Goal: Register for event/course

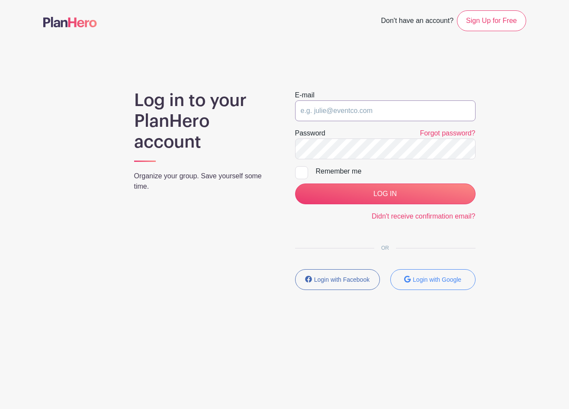
click at [321, 112] on input "email" at bounding box center [385, 110] width 180 height 21
click at [441, 277] on small "Login with Google" at bounding box center [437, 279] width 48 height 7
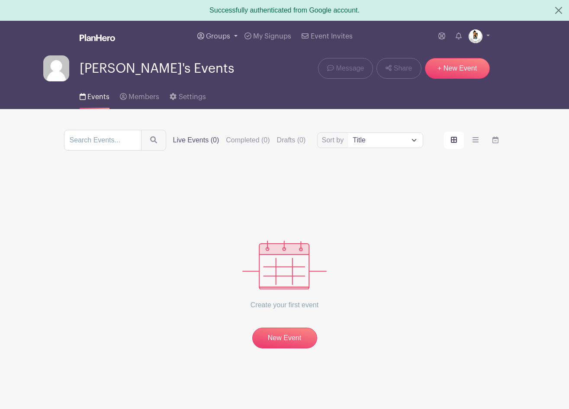
click at [223, 35] on span "Groups" at bounding box center [218, 36] width 24 height 7
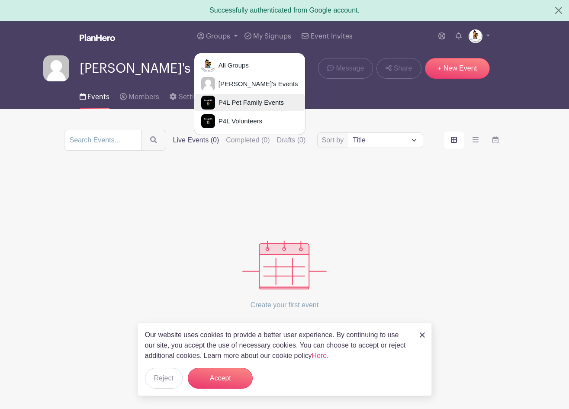
click at [231, 105] on span "P4L Pet Family Events" at bounding box center [249, 103] width 69 height 10
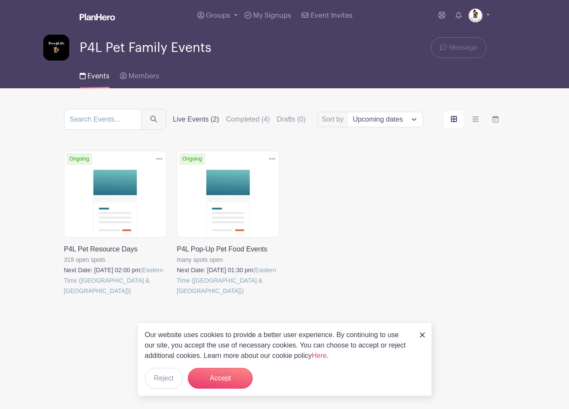
click at [177, 296] on link at bounding box center [177, 296] width 0 height 0
click at [216, 377] on button "Accept" at bounding box center [220, 378] width 65 height 21
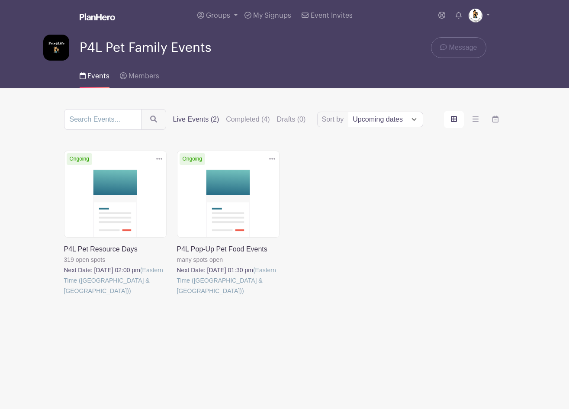
click at [177, 296] on link at bounding box center [177, 296] width 0 height 0
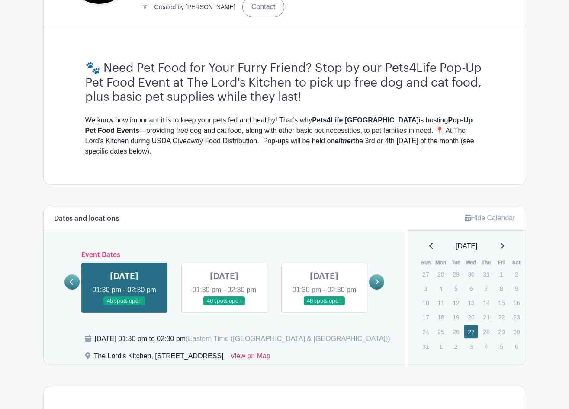
scroll to position [236, 0]
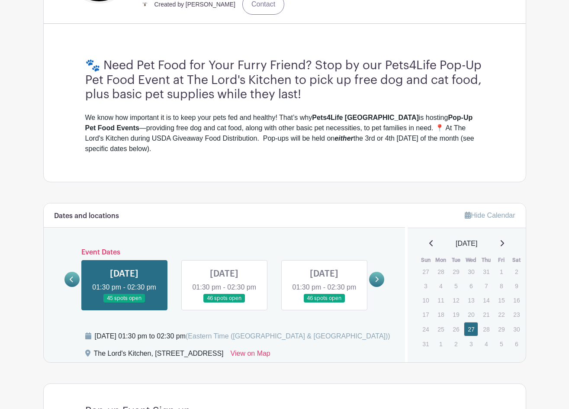
click at [66, 287] on link at bounding box center [71, 279] width 15 height 15
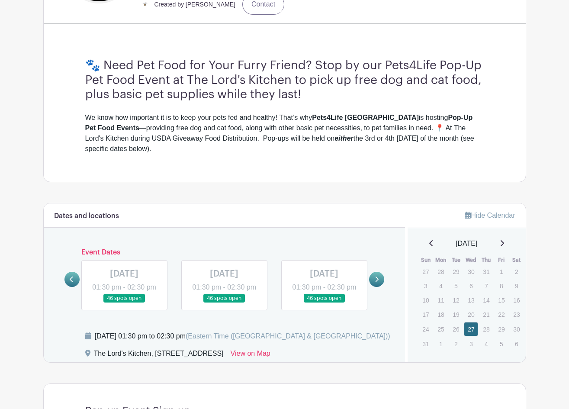
click at [375, 283] on icon at bounding box center [377, 279] width 4 height 6
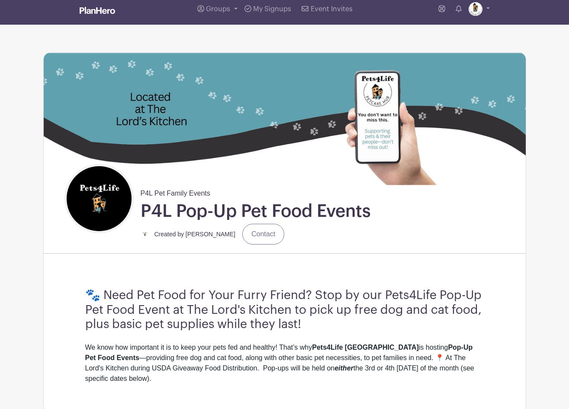
scroll to position [0, 0]
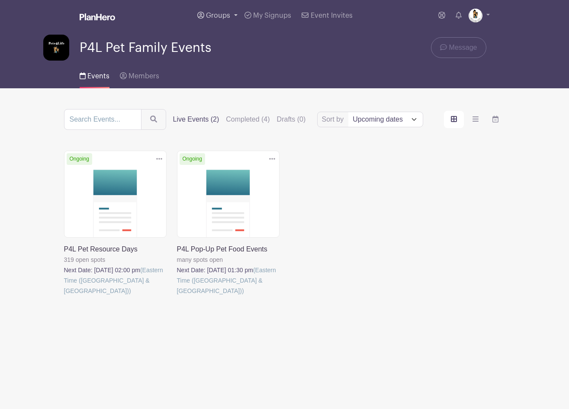
click at [236, 16] on link "Groups" at bounding box center [217, 15] width 47 height 31
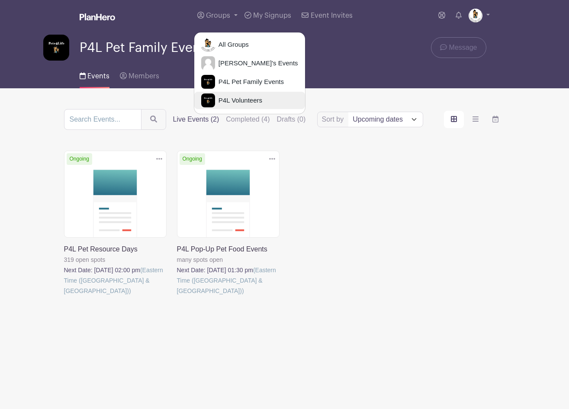
click at [245, 101] on span "P4L Volunteers" at bounding box center [238, 101] width 47 height 10
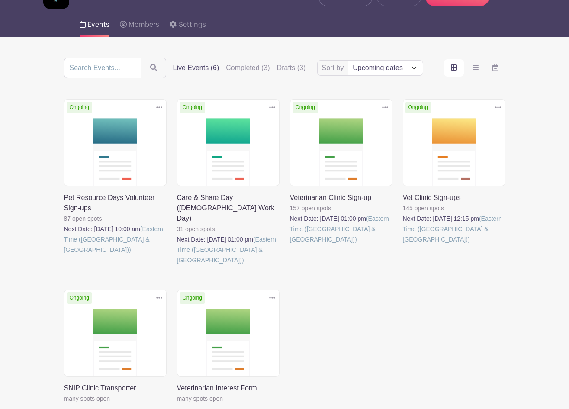
scroll to position [57, 0]
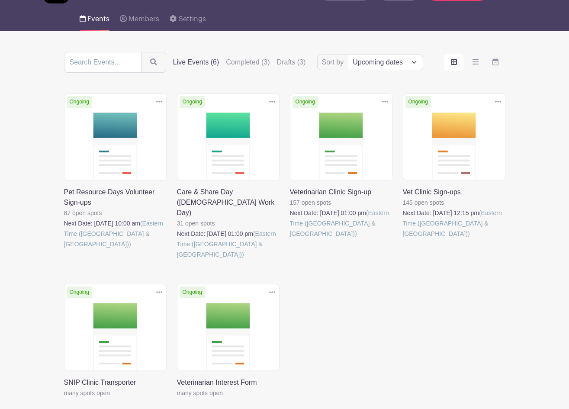
click at [64, 249] on link at bounding box center [64, 249] width 0 height 0
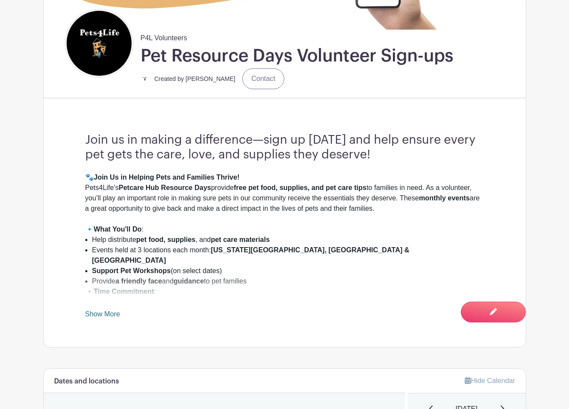
scroll to position [220, 0]
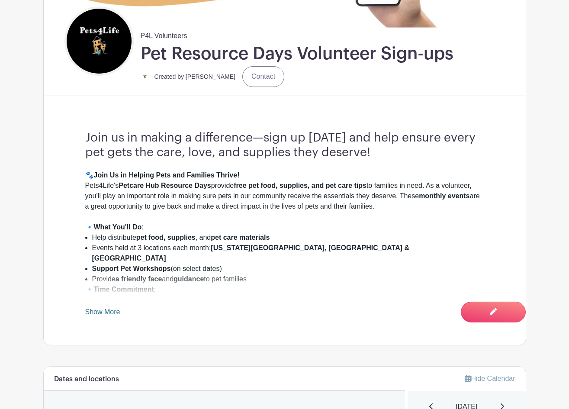
click at [92, 310] on link "Show More" at bounding box center [102, 313] width 35 height 11
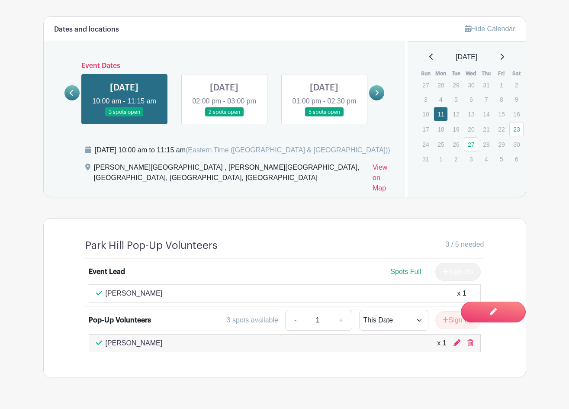
scroll to position [646, 0]
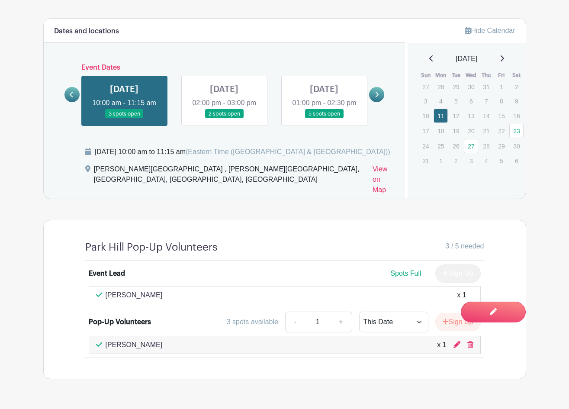
click at [224, 119] on link at bounding box center [224, 119] width 0 height 0
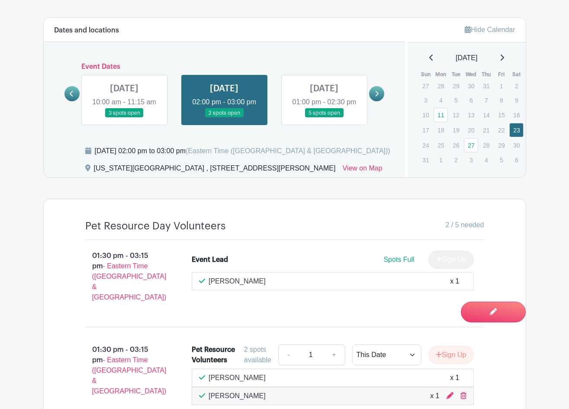
scroll to position [646, 0]
click at [324, 118] on link at bounding box center [324, 118] width 0 height 0
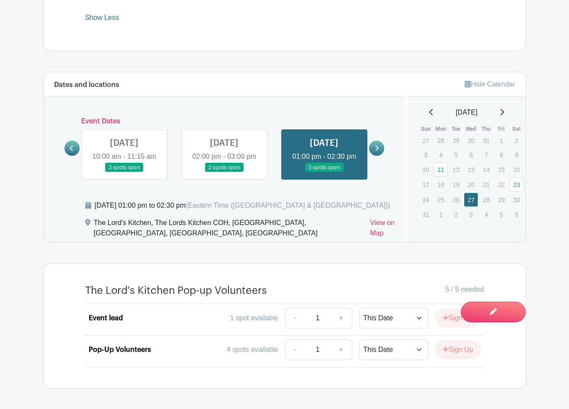
scroll to position [103, 0]
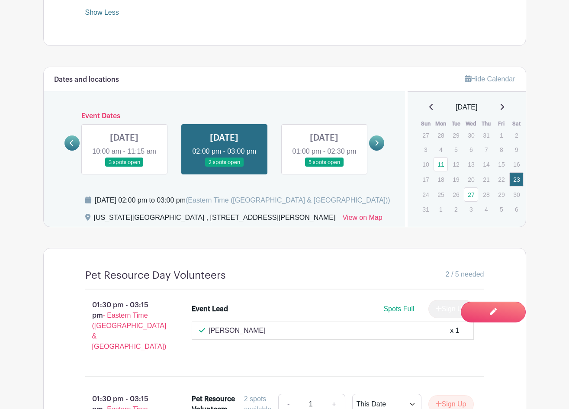
scroll to position [646, 0]
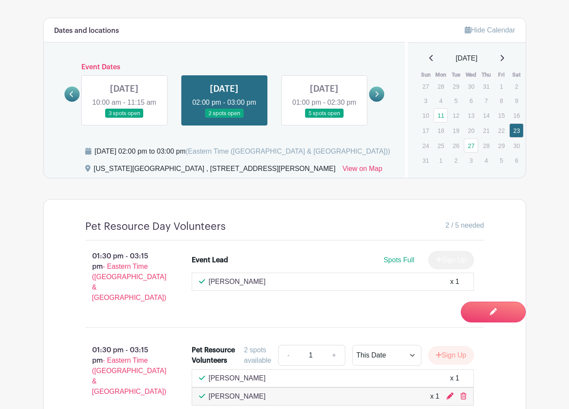
click at [124, 118] on link at bounding box center [124, 118] width 0 height 0
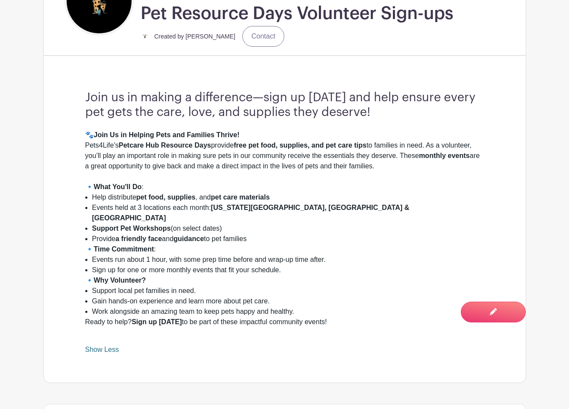
scroll to position [106, 0]
